Goal: Obtain resource: Obtain resource

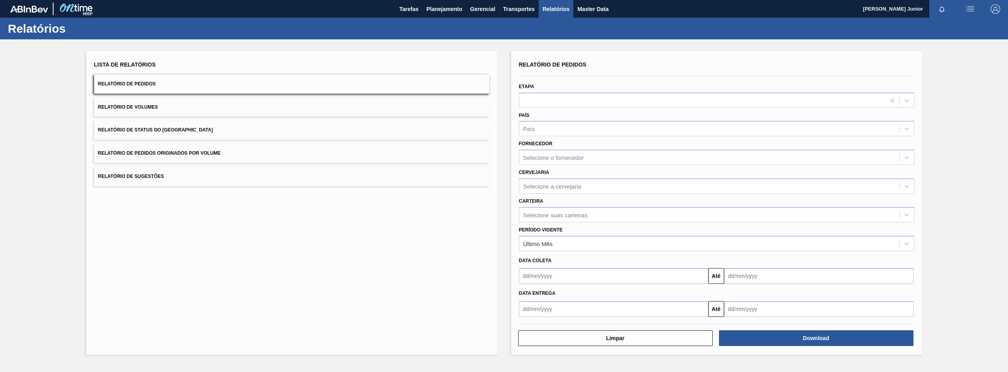
click at [183, 147] on button "Relatório de Pedidos Originados por Volume" at bounding box center [291, 153] width 395 height 19
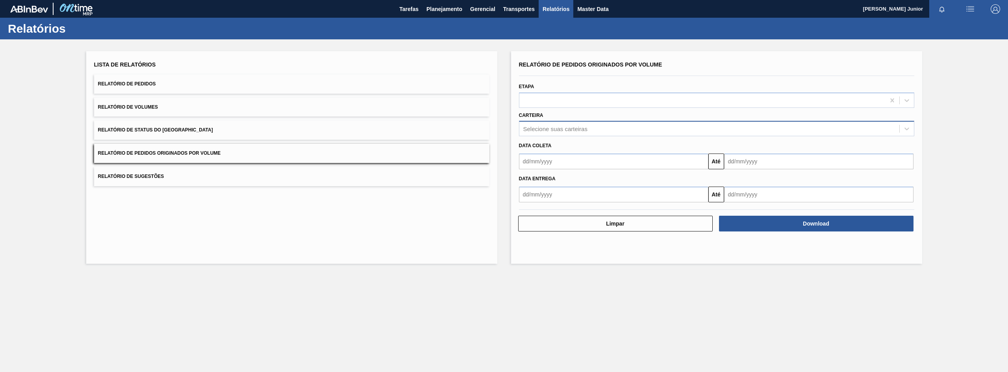
click at [545, 126] on div "Selecione suas carteiras" at bounding box center [555, 129] width 64 height 7
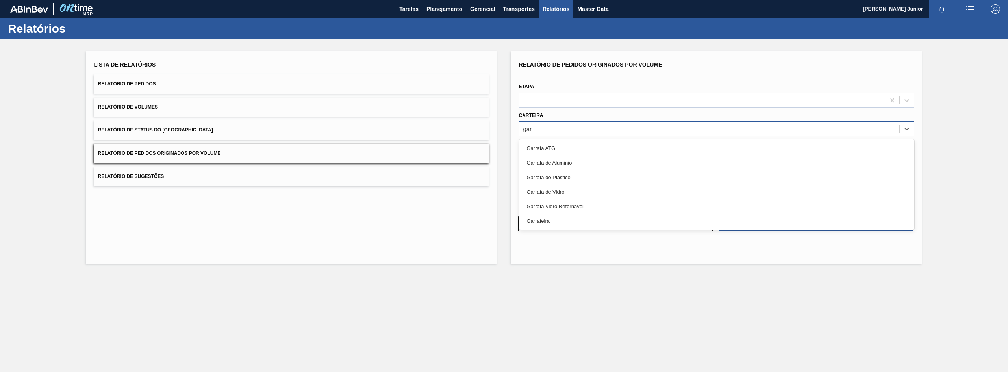
type input "garr"
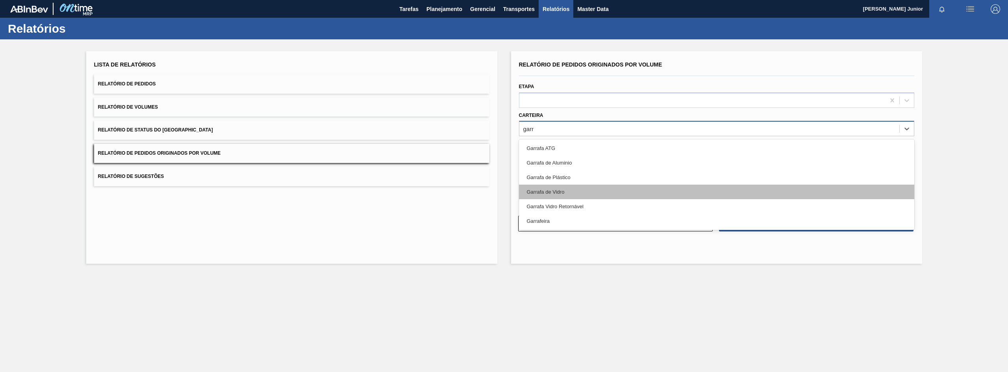
click at [577, 189] on div "Garrafa de Vidro" at bounding box center [716, 192] width 395 height 15
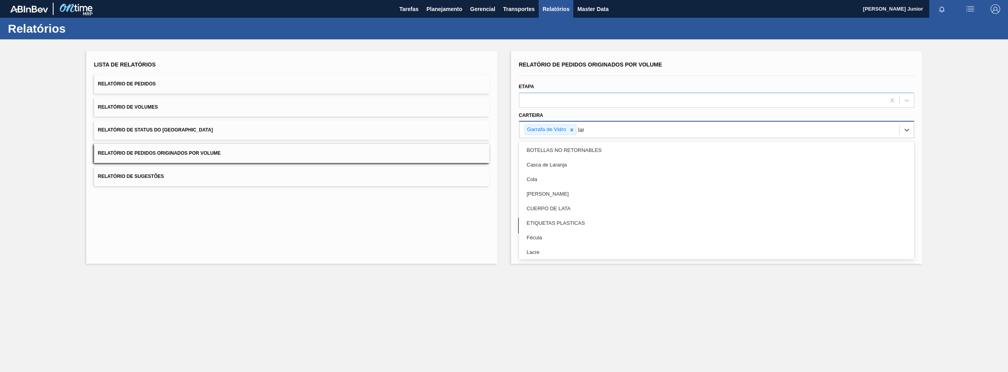
type input "lata"
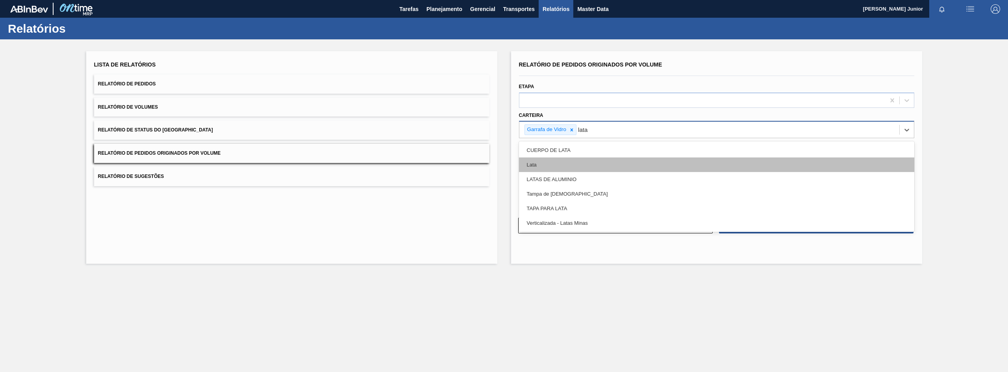
click at [590, 158] on div "Lata" at bounding box center [716, 165] width 395 height 15
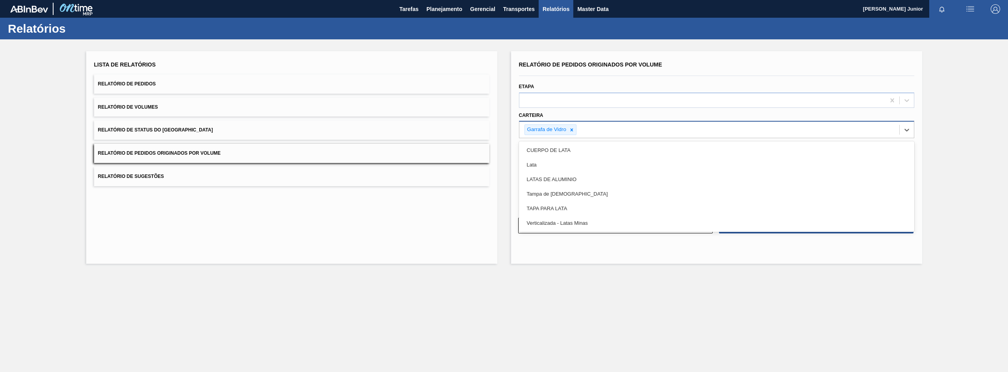
type input "a"
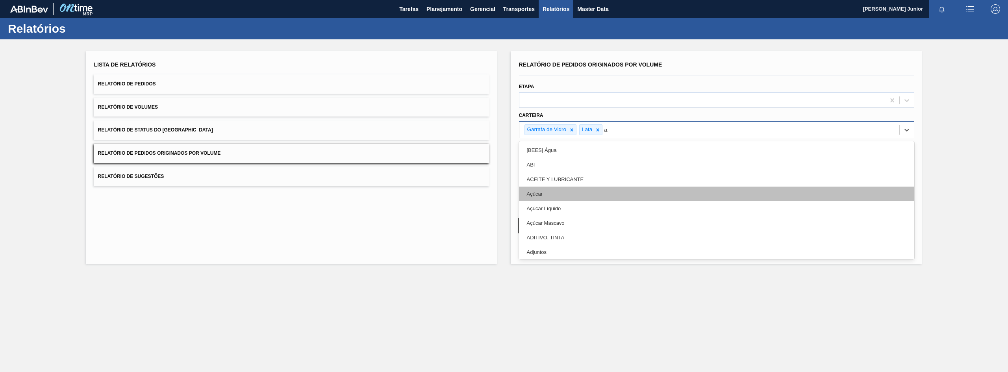
click at [588, 189] on div "Açúcar" at bounding box center [716, 194] width 395 height 15
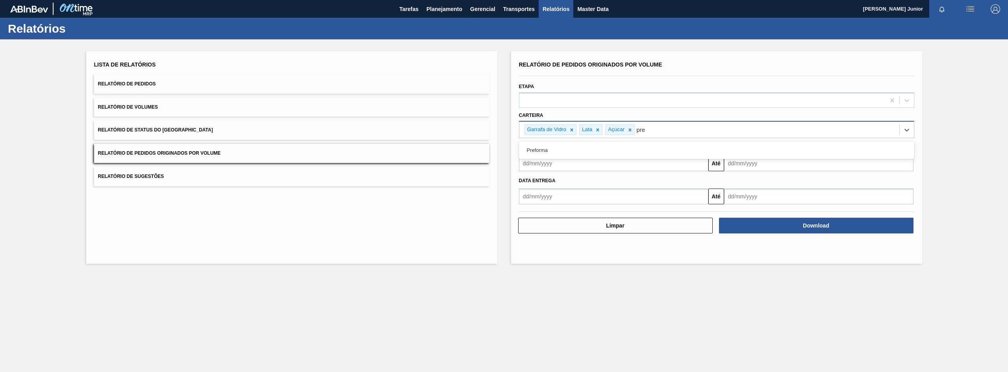
type input "pref"
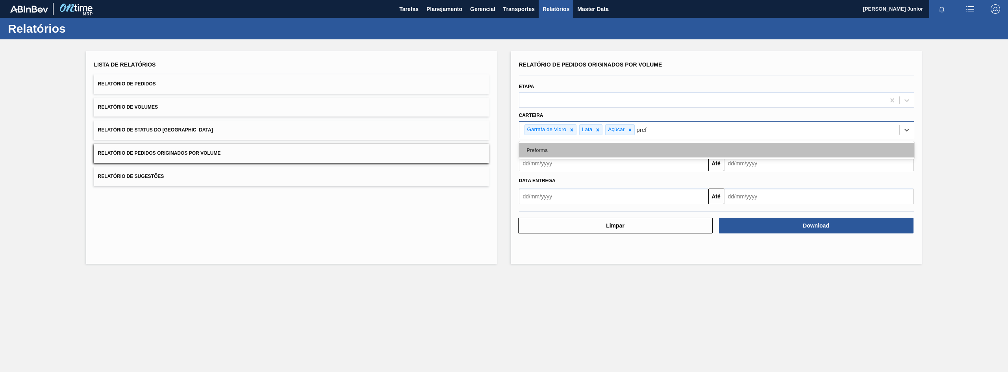
click at [602, 152] on div "Preforma" at bounding box center [716, 150] width 395 height 15
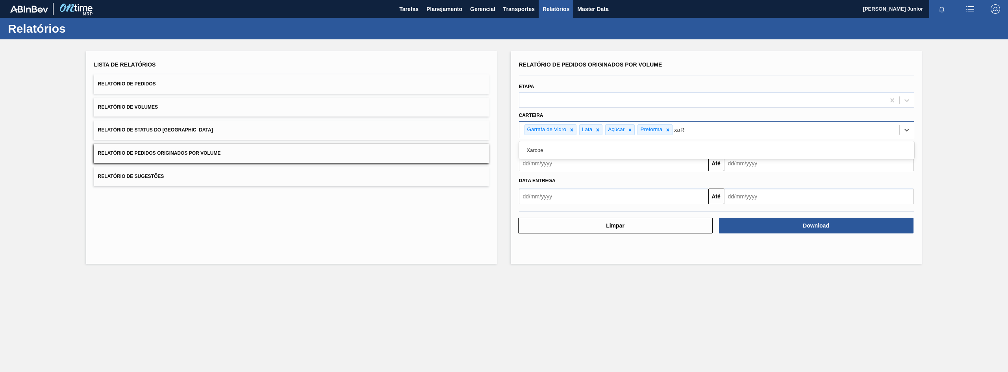
type input "xaRO"
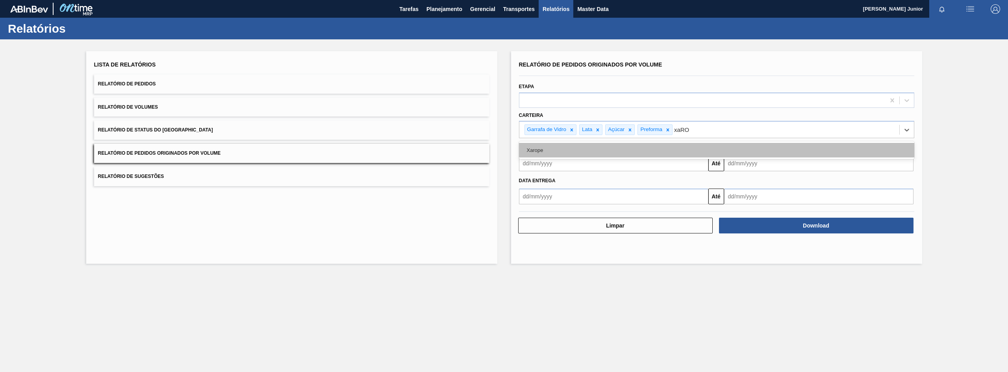
click at [709, 145] on div "Xarope" at bounding box center [716, 150] width 395 height 15
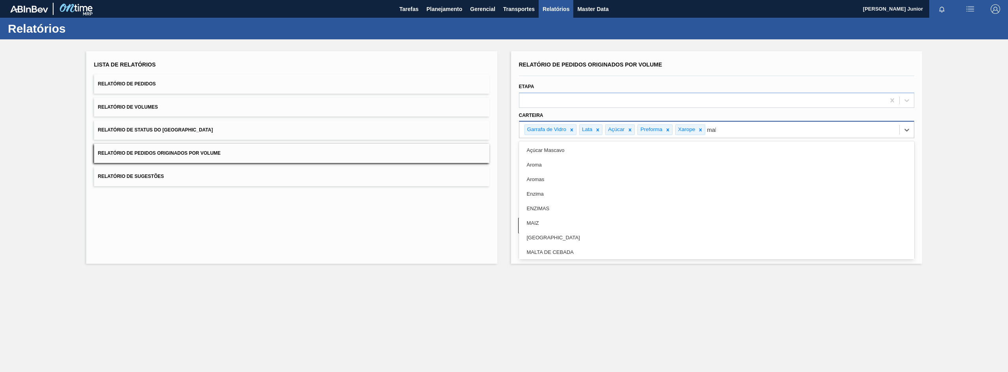
type input "malt"
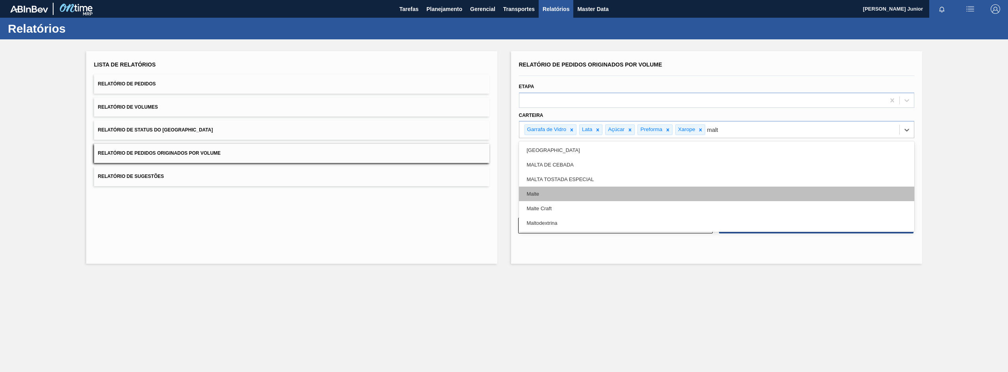
click at [701, 189] on div "Malte" at bounding box center [716, 194] width 395 height 15
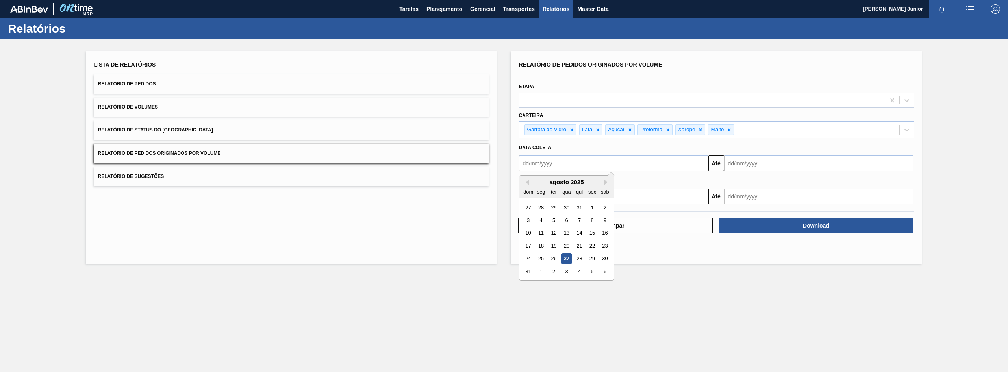
click at [596, 164] on input "text" at bounding box center [613, 164] width 189 height 16
click at [530, 183] on div "agosto 2025" at bounding box center [566, 182] width 95 height 7
click at [529, 182] on div "agosto 2025" at bounding box center [566, 182] width 95 height 7
click at [527, 181] on button "Previous Month" at bounding box center [526, 183] width 6 height 6
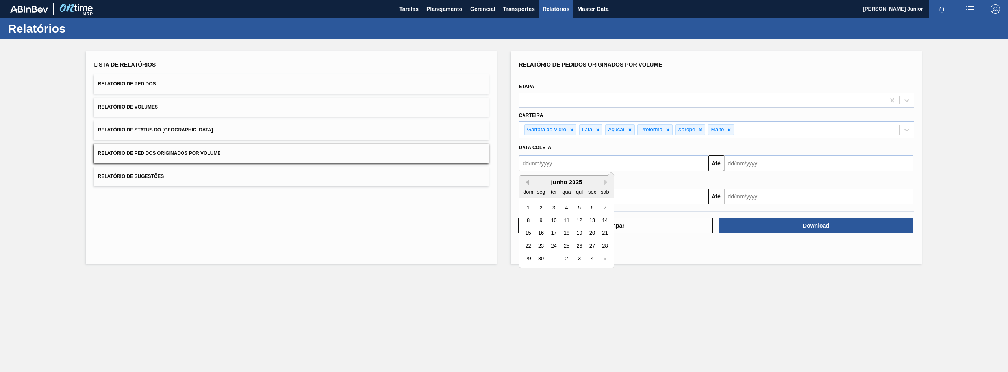
click at [527, 181] on button "Previous Month" at bounding box center [526, 183] width 6 height 6
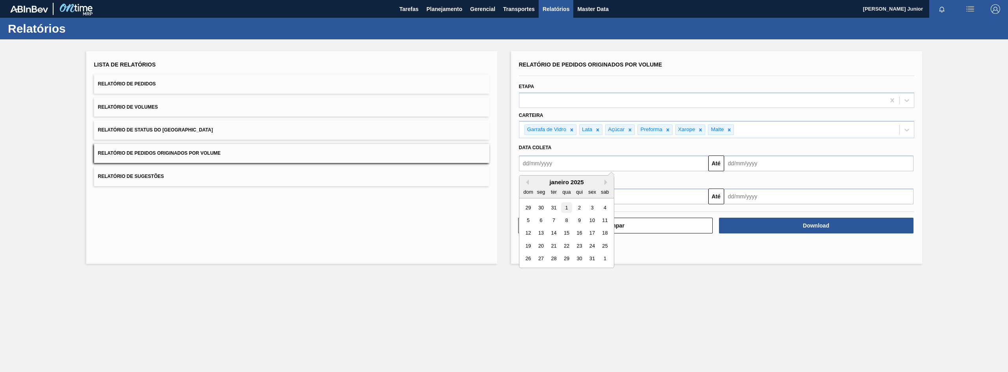
click at [569, 208] on div "1" at bounding box center [566, 207] width 11 height 11
type input "[DATE]"
click at [793, 162] on input "text" at bounding box center [818, 164] width 189 height 16
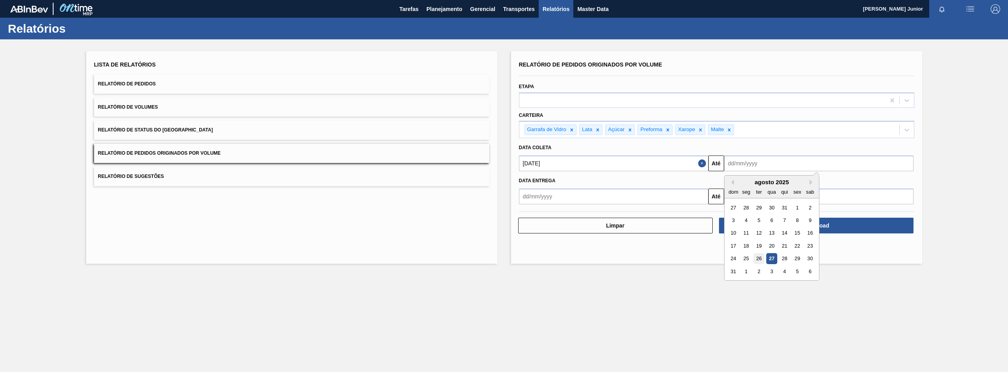
click at [760, 259] on div "26" at bounding box center [758, 259] width 11 height 11
type input "[DATE]"
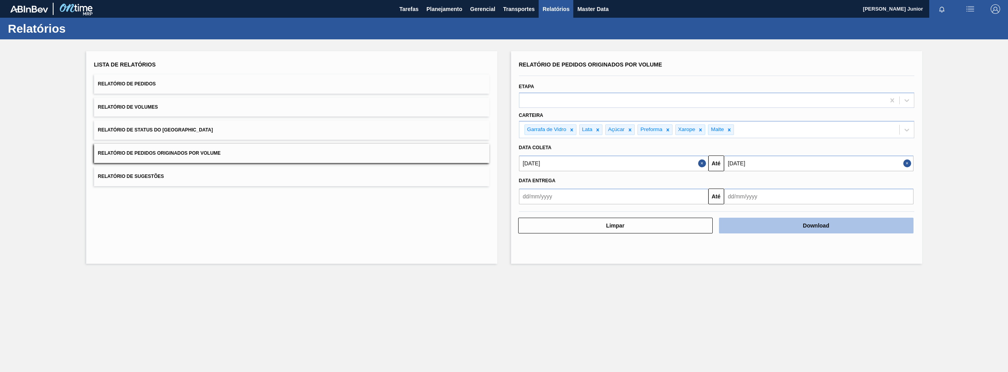
click at [807, 226] on button "Download" at bounding box center [816, 226] width 195 height 16
